Goal: Task Accomplishment & Management: Use online tool/utility

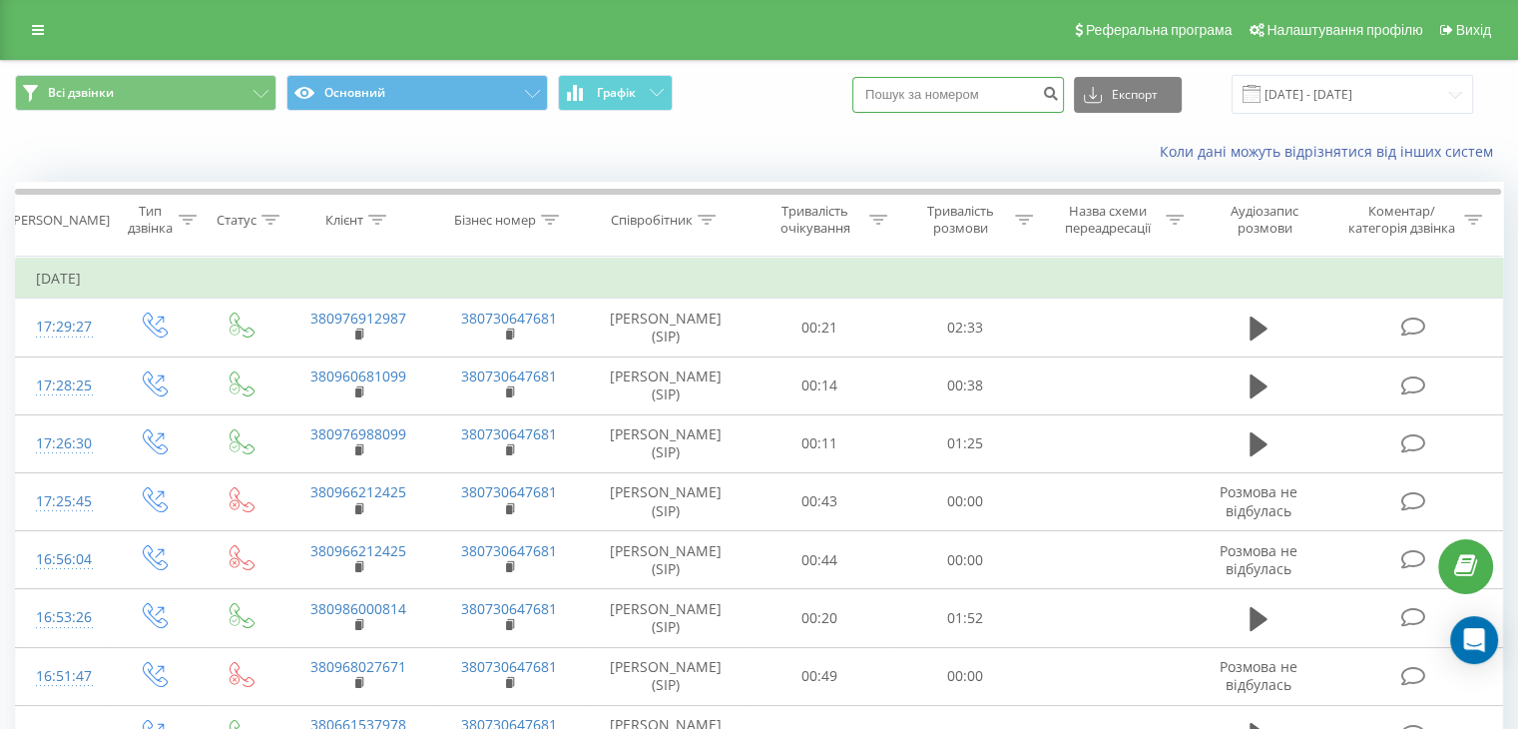
click at [946, 97] on input at bounding box center [959, 95] width 212 height 36
paste input "380800330131"
type input "380800330131"
click at [1139, 86] on button "Експорт" at bounding box center [1128, 95] width 108 height 36
drag, startPoint x: 847, startPoint y: 148, endPoint x: 1049, endPoint y: 111, distance: 206.0
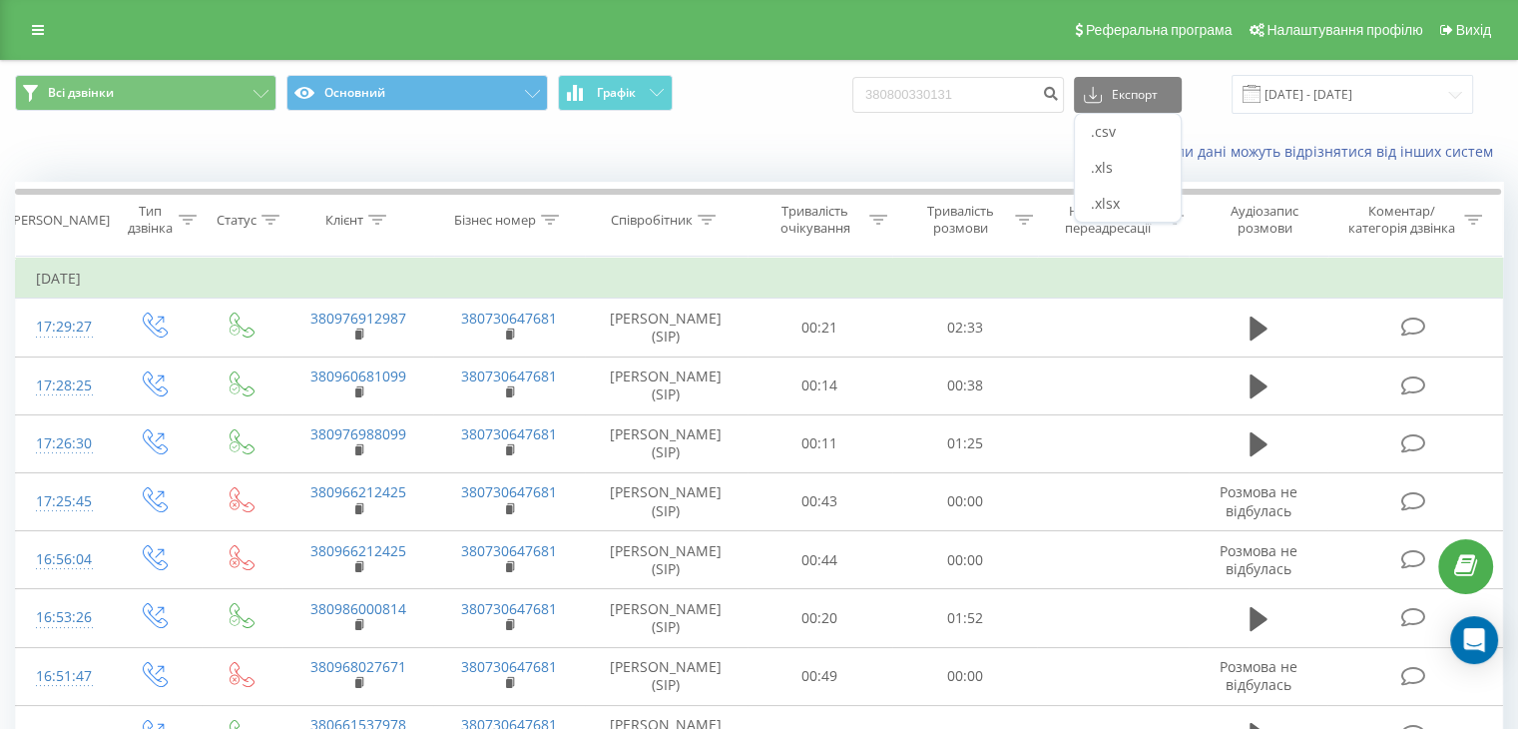
click at [851, 146] on div "Коли дані можуть відрізнятися вiд інших систем" at bounding box center [1043, 152] width 947 height 20
click at [1058, 97] on button "submit" at bounding box center [1050, 95] width 27 height 36
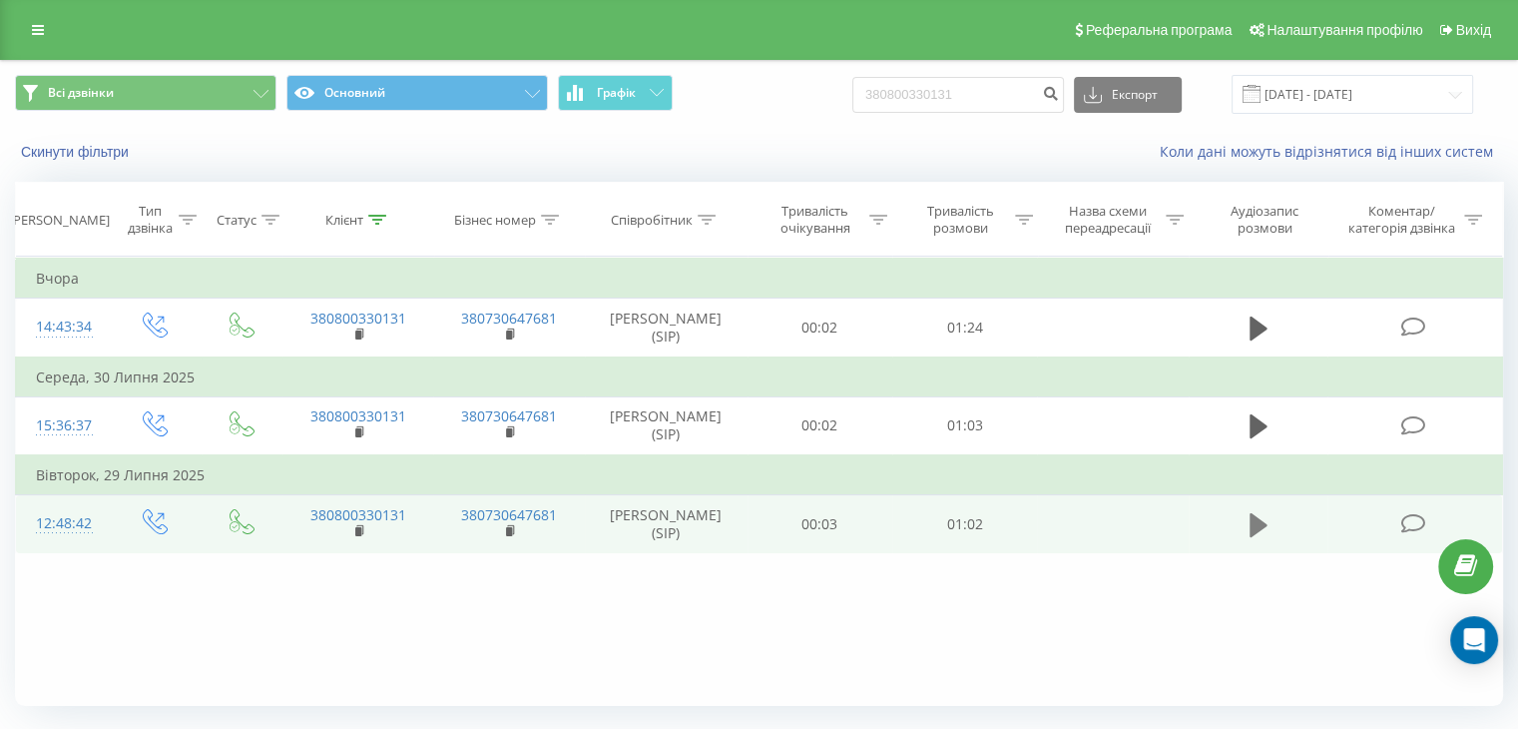
click at [1259, 519] on icon at bounding box center [1259, 524] width 18 height 24
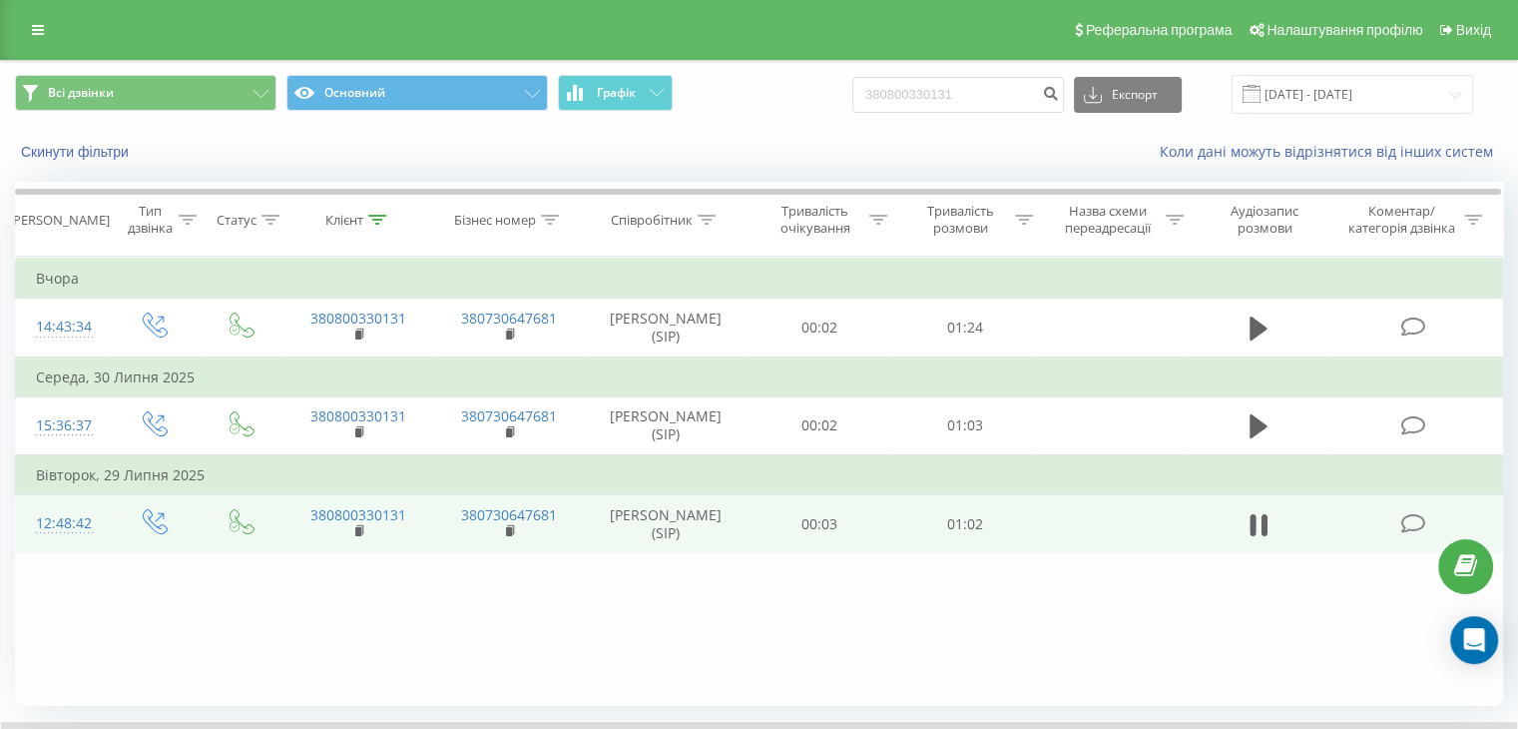
click at [867, 623] on div "Фільтрувати за умовою Дорівнює Введіть значення Скасувати OK Фільтрувати за умо…" at bounding box center [759, 481] width 1488 height 449
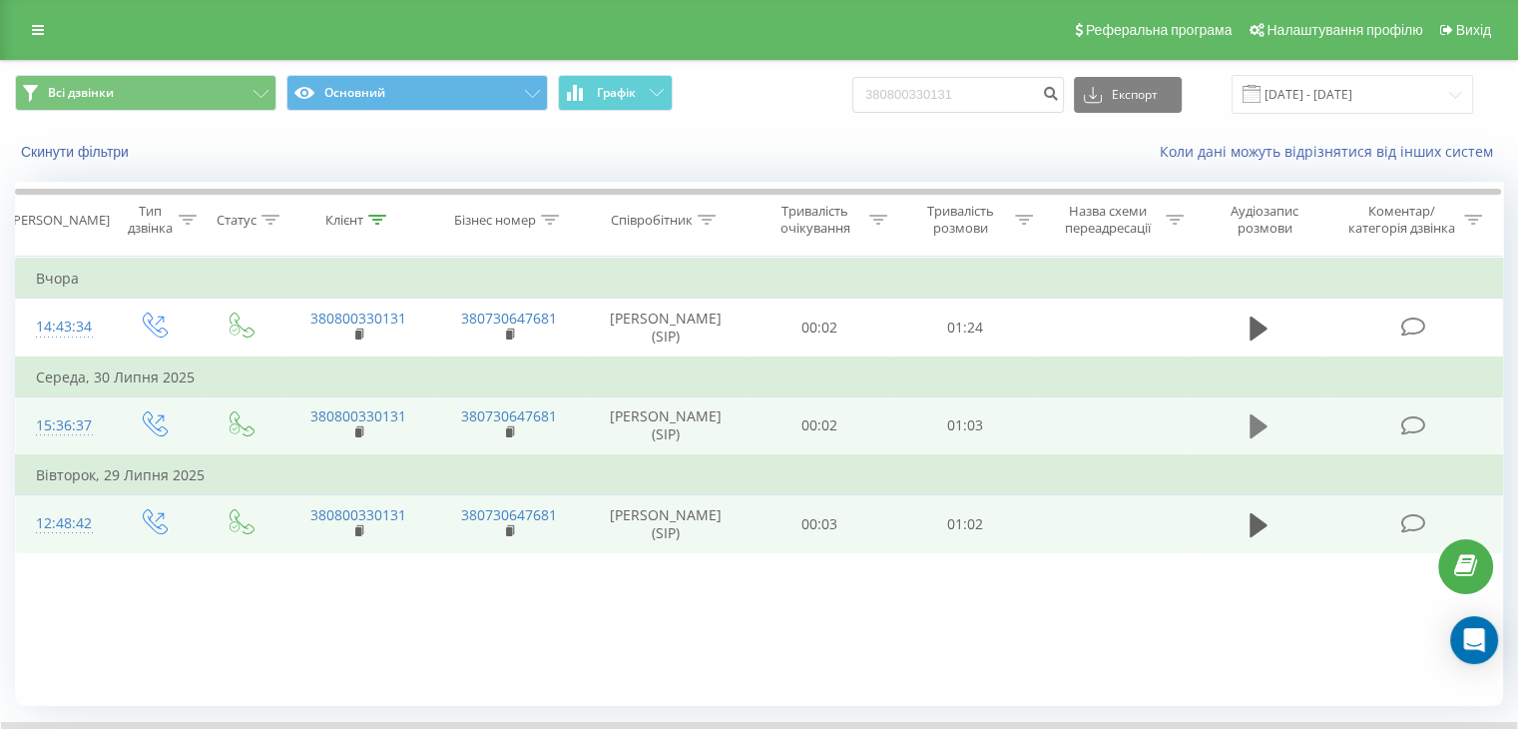
click at [1255, 421] on icon at bounding box center [1259, 426] width 18 height 24
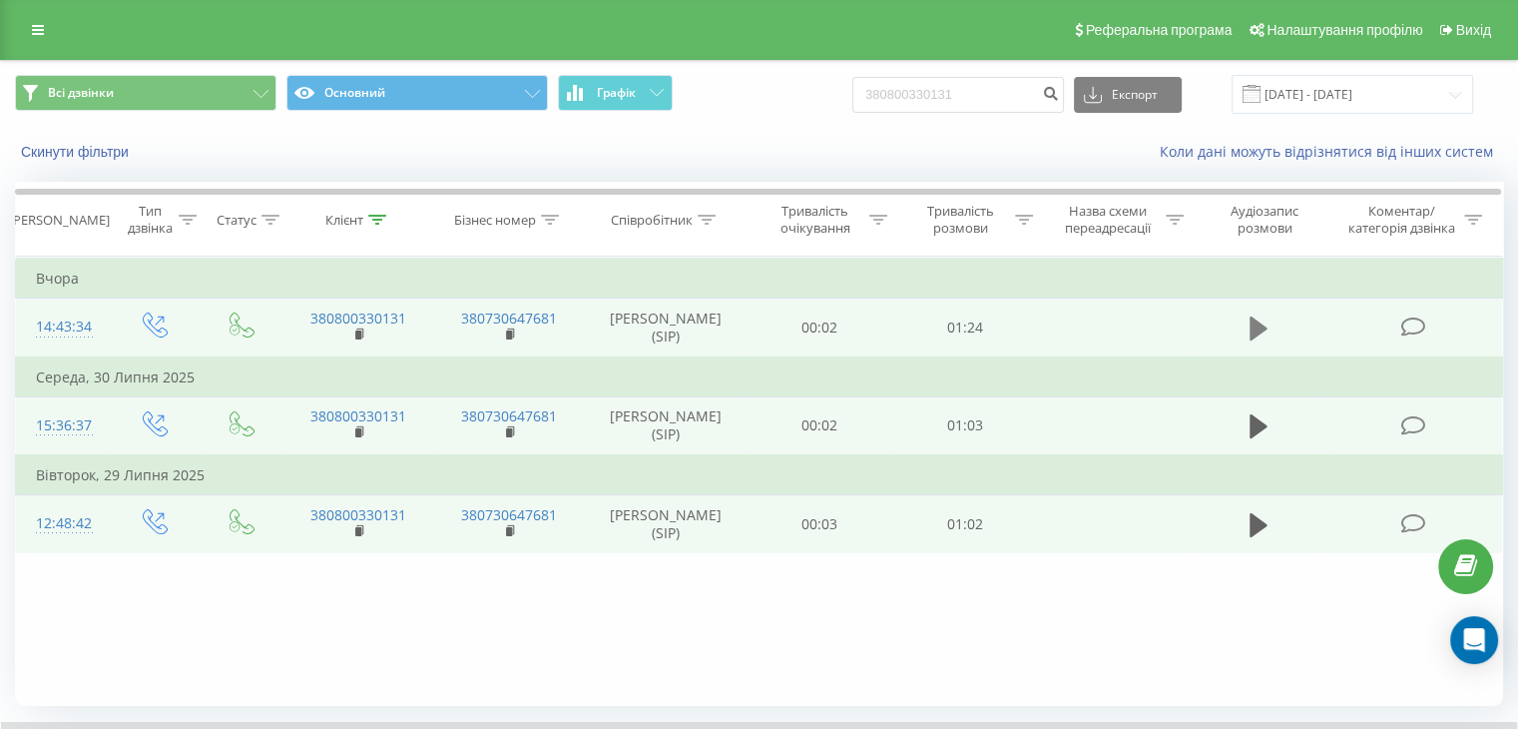
click at [1262, 326] on icon at bounding box center [1259, 328] width 18 height 24
